Goal: Task Accomplishment & Management: Manage account settings

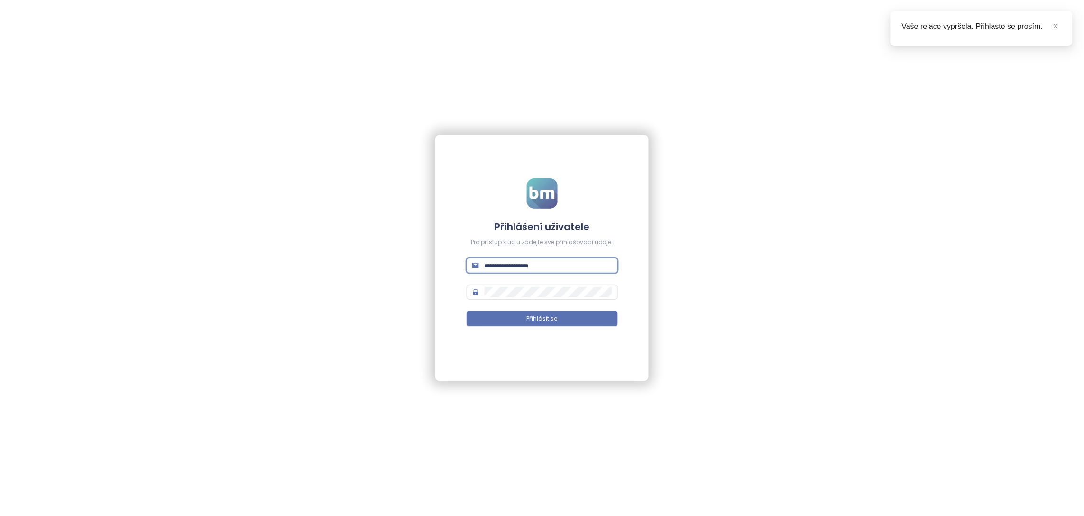
click at [521, 267] on input "text" at bounding box center [548, 265] width 128 height 10
paste input "**********"
type input "**********"
click at [466, 311] on button "Přihlásit se" at bounding box center [541, 318] width 151 height 15
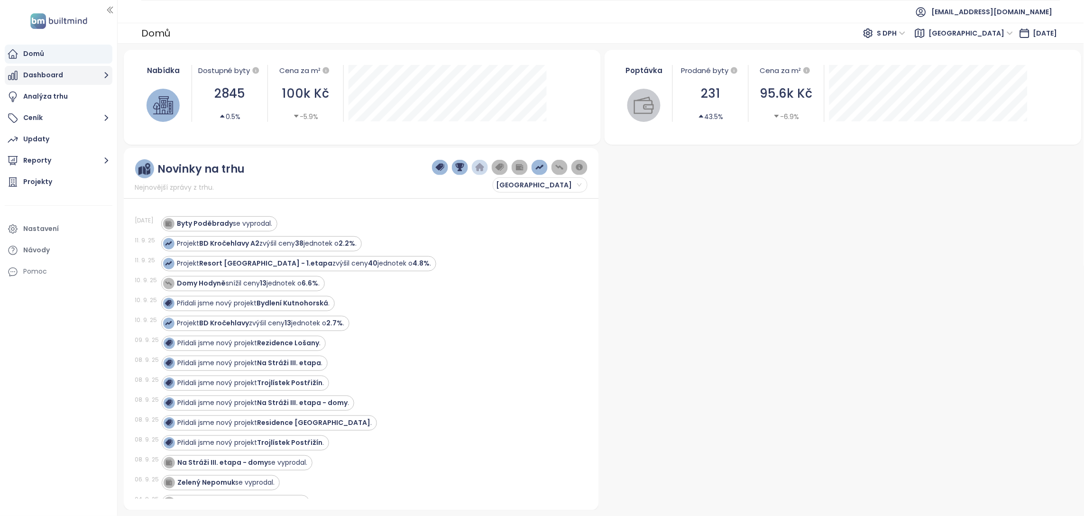
click at [36, 73] on button "Dashboard" at bounding box center [59, 75] width 108 height 19
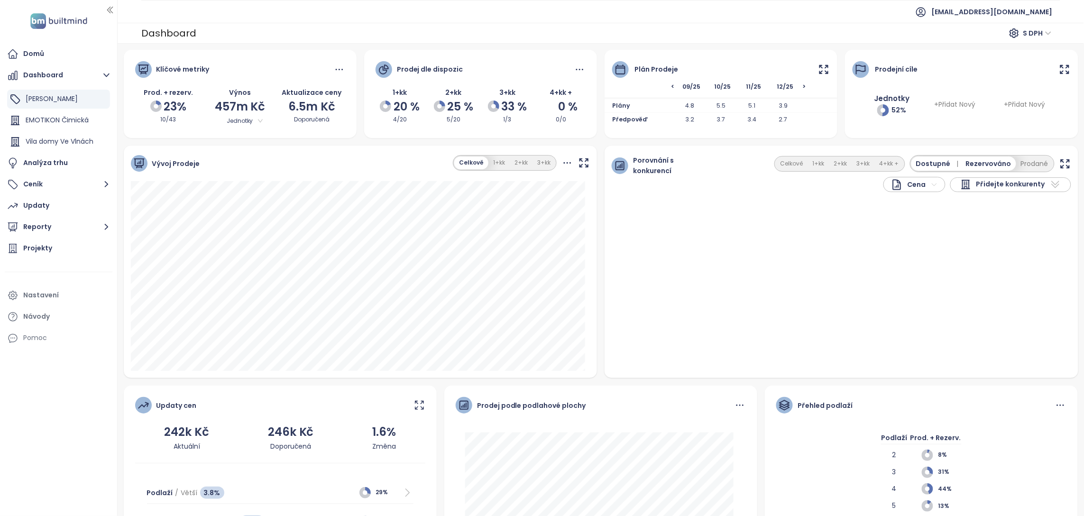
click at [818, 69] on icon at bounding box center [824, 70] width 12 height 12
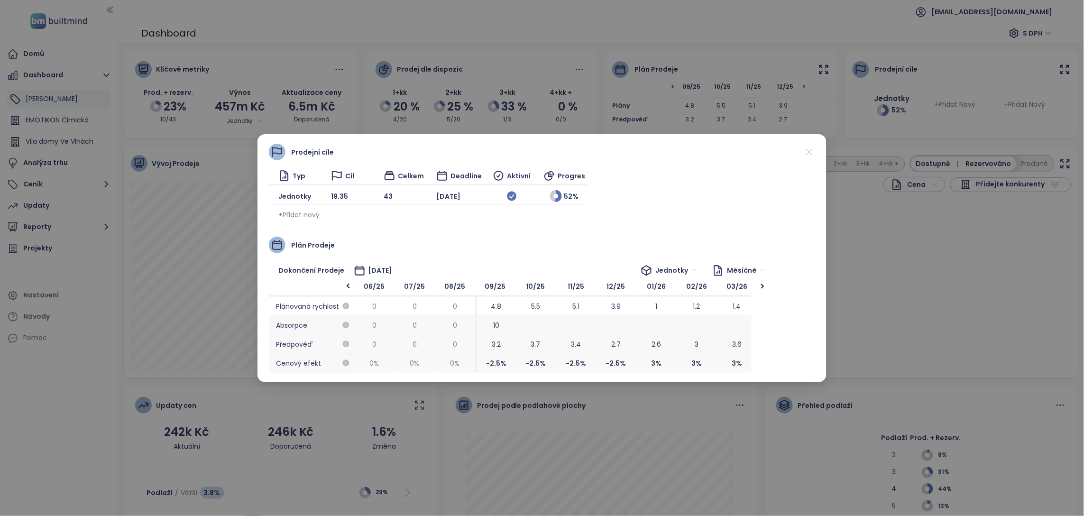
scroll to position [0, 40]
click at [812, 146] on icon at bounding box center [809, 152] width 12 height 12
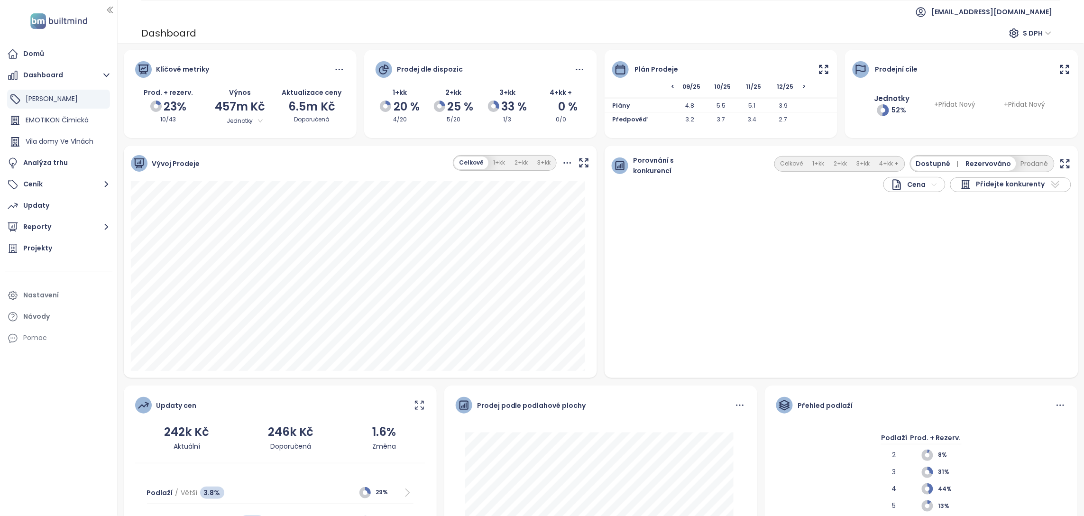
click at [692, 165] on div "Cena Přidejte konkurenty Celkově 1+kk 2+kk 3+kk 4+kk + Dostupné | Rezervováno P…" at bounding box center [881, 173] width 380 height 37
click at [58, 128] on div "EMOTIKON Čimická" at bounding box center [58, 120] width 103 height 19
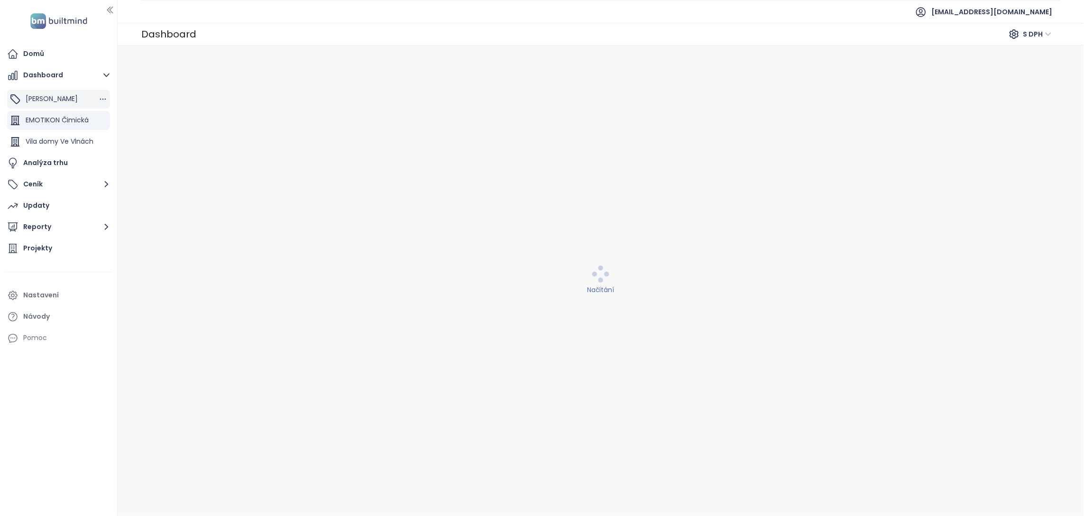
click at [72, 99] on span "[PERSON_NAME]" at bounding box center [52, 98] width 52 height 9
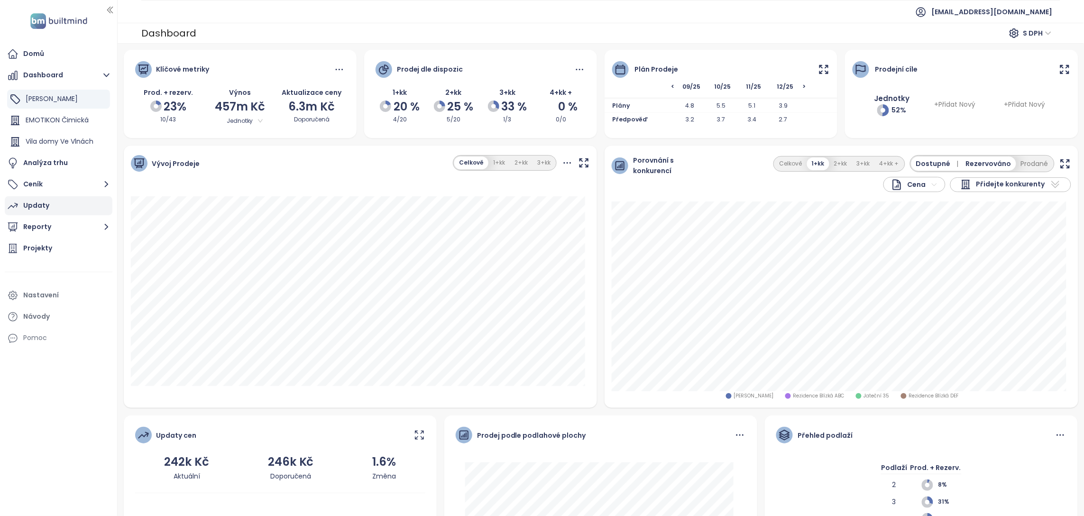
click at [52, 210] on div "Updaty" at bounding box center [59, 205] width 108 height 19
